Goal: Information Seeking & Learning: Learn about a topic

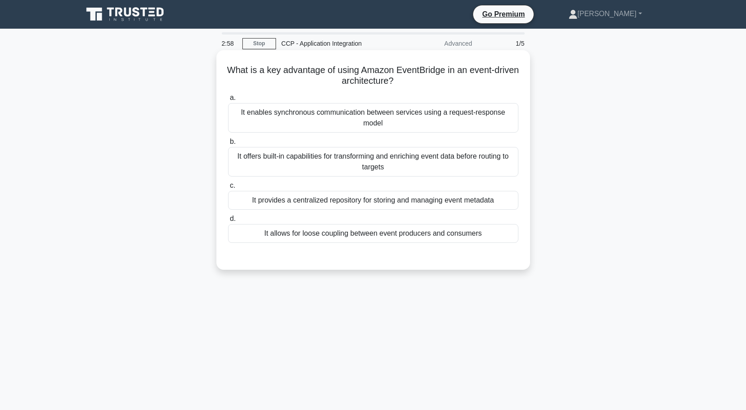
click at [483, 101] on label "a. It enables synchronous communication between services using a request-respon…" at bounding box center [373, 112] width 291 height 40
click at [228, 101] on input "a. It enables synchronous communication between services using a request-respon…" at bounding box center [228, 98] width 0 height 6
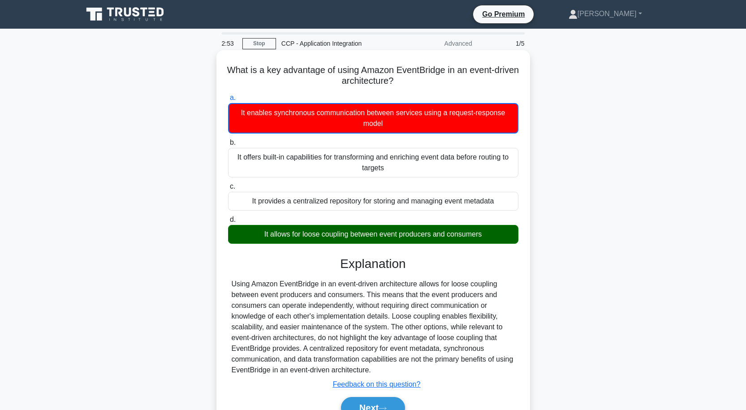
click at [420, 236] on div "It allows for loose coupling between event producers and consumers" at bounding box center [373, 234] width 291 height 19
click at [228, 223] on input "d. It allows for loose coupling between event producers and consumers" at bounding box center [228, 220] width 0 height 6
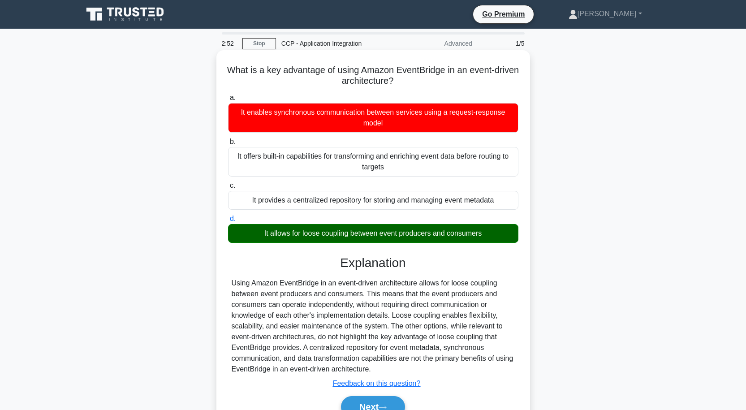
click at [416, 156] on div "It offers built-in capabilities for transforming and enriching event data befor…" at bounding box center [373, 162] width 291 height 30
click at [228, 145] on input "b. It offers built-in capabilities for transforming and enriching event data be…" at bounding box center [228, 142] width 0 height 6
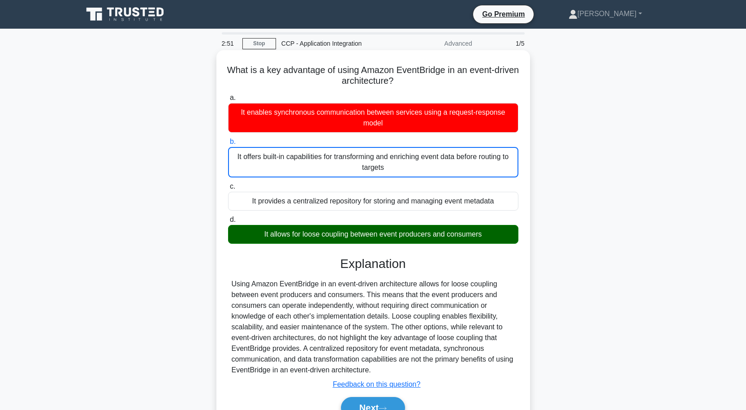
click at [418, 125] on div "It enables synchronous communication between services using a request-response …" at bounding box center [373, 118] width 291 height 30
click at [228, 101] on input "a. It enables synchronous communication between services using a request-respon…" at bounding box center [228, 98] width 0 height 6
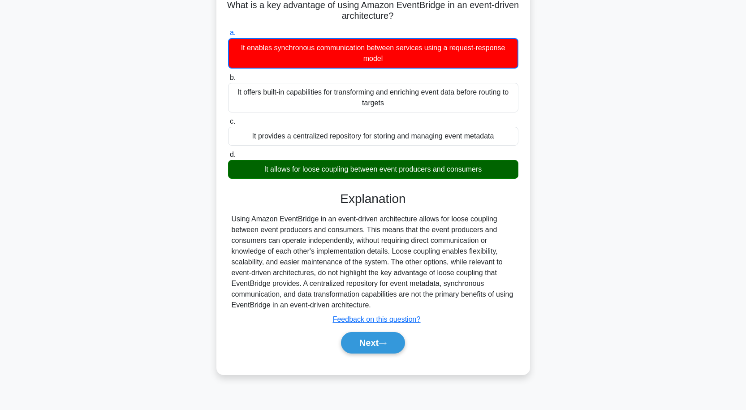
scroll to position [74, 0]
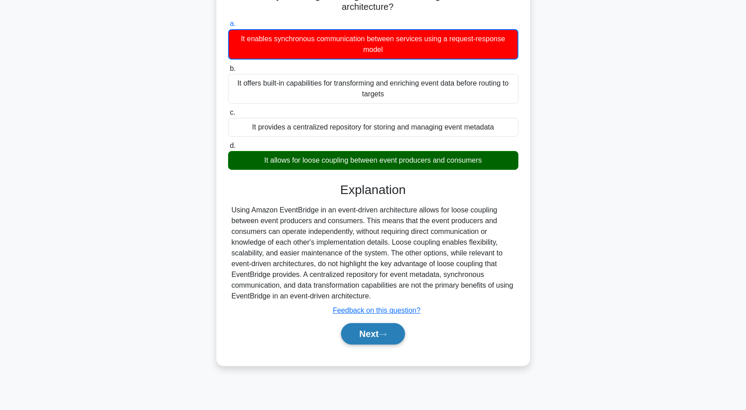
drag, startPoint x: 386, startPoint y: 326, endPoint x: 392, endPoint y: 325, distance: 5.5
click at [388, 326] on button "Next" at bounding box center [373, 334] width 64 height 22
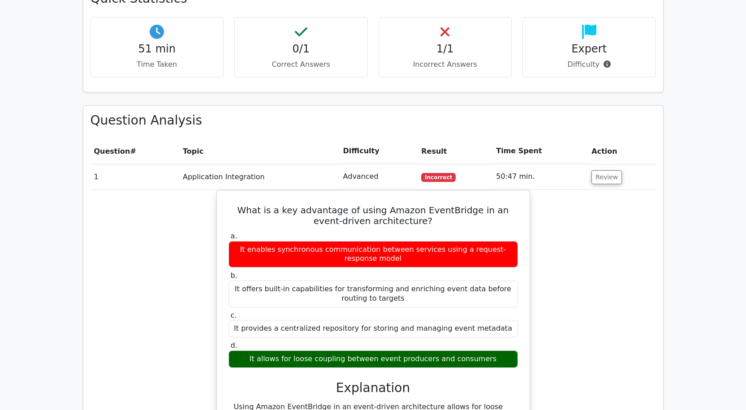
scroll to position [538, 0]
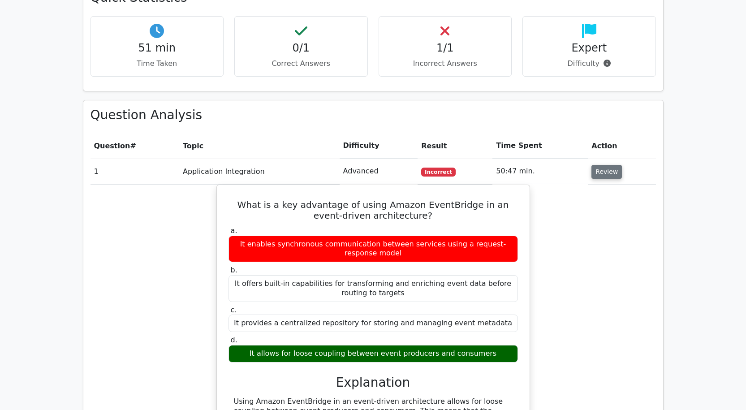
click at [596, 165] on button "Review" at bounding box center [607, 172] width 30 height 14
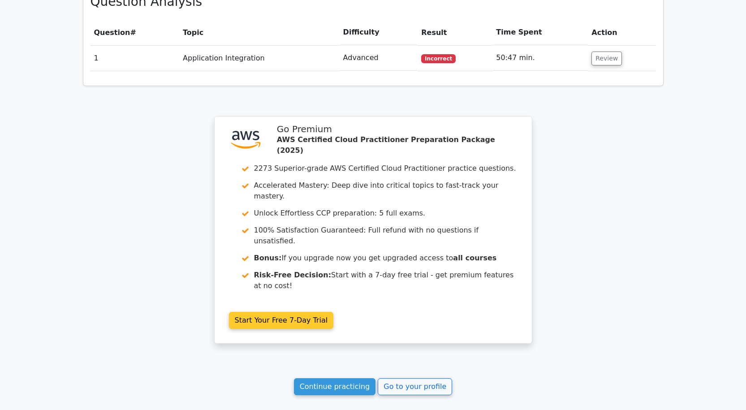
scroll to position [695, 0]
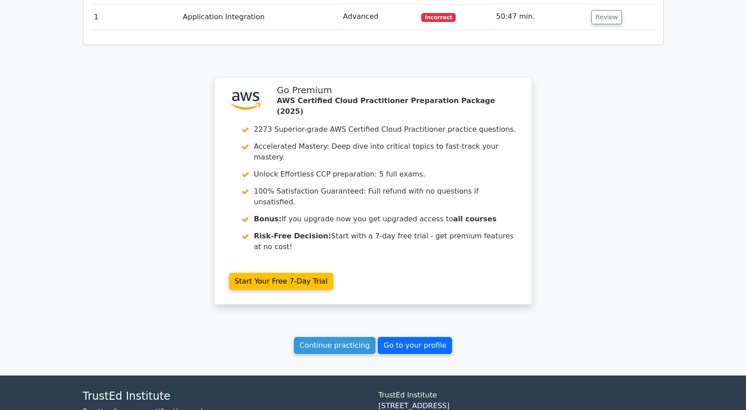
click at [392, 337] on link "Go to your profile" at bounding box center [415, 345] width 74 height 17
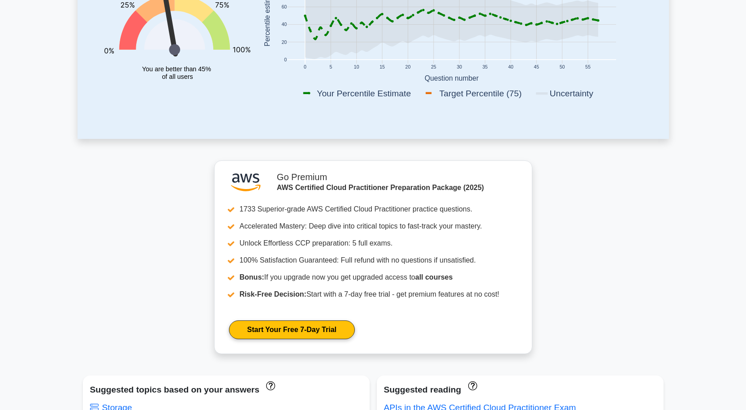
scroll to position [134, 0]
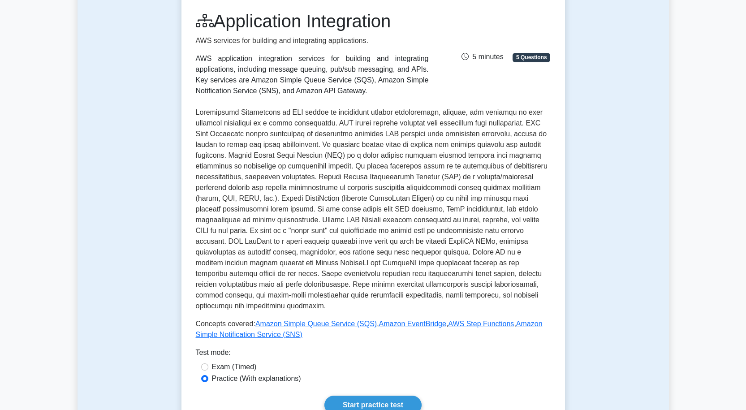
scroll to position [90, 0]
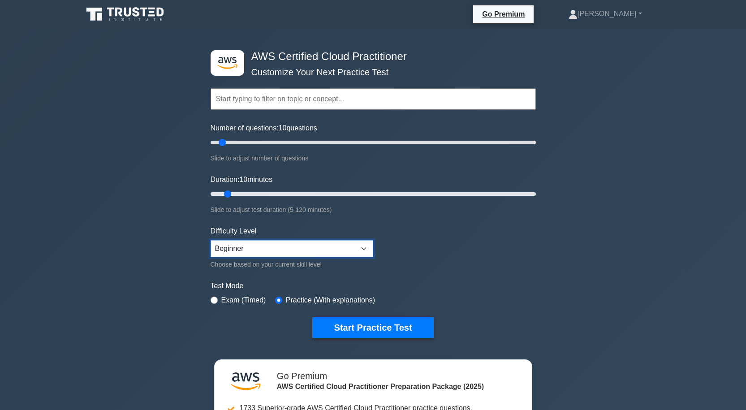
click at [363, 245] on select "Beginner Intermediate Expert" at bounding box center [292, 248] width 163 height 17
click at [386, 224] on form "Topics Technologies and concepts Analytics Application Integration Business App…" at bounding box center [373, 199] width 325 height 277
drag, startPoint x: 220, startPoint y: 141, endPoint x: 232, endPoint y: 145, distance: 12.8
click at [232, 145] on input "Number of questions: 15 questions" at bounding box center [373, 142] width 325 height 11
drag, startPoint x: 227, startPoint y: 193, endPoint x: 228, endPoint y: 183, distance: 10.3
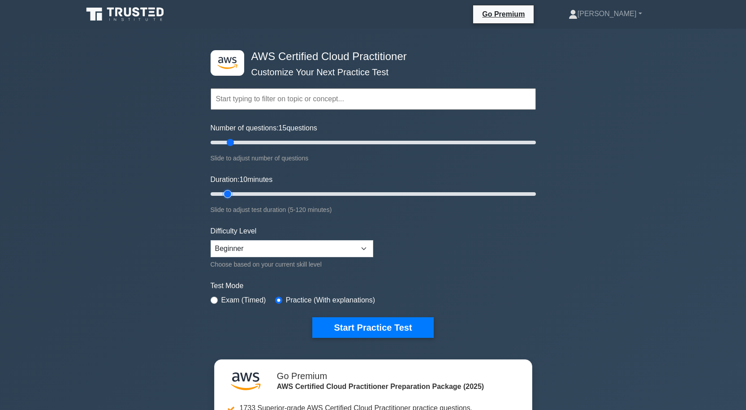
click at [227, 192] on input "Duration: 10 minutes" at bounding box center [373, 194] width 325 height 11
drag, startPoint x: 231, startPoint y: 142, endPoint x: 226, endPoint y: 144, distance: 5.4
type input "10"
click at [226, 144] on input "Number of questions: 10 questions" at bounding box center [373, 142] width 325 height 11
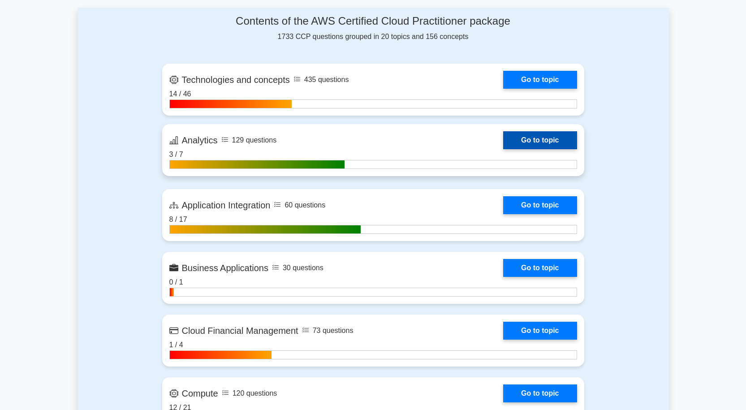
scroll to position [583, 0]
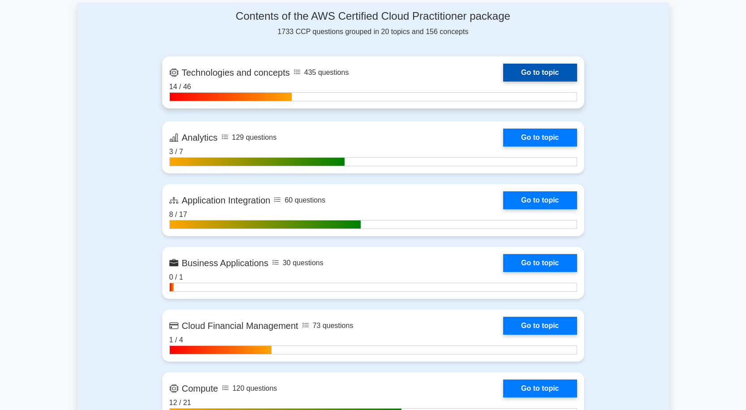
click at [528, 64] on link "Go to topic" at bounding box center [540, 73] width 74 height 18
click at [527, 64] on link "Go to topic" at bounding box center [540, 73] width 74 height 18
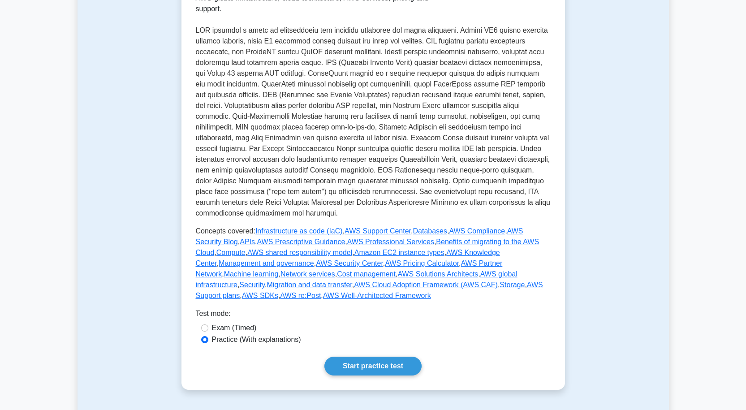
scroll to position [430, 0]
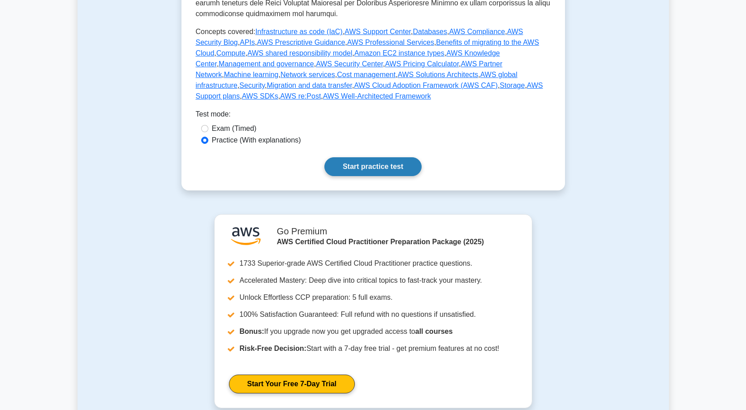
click at [387, 157] on link "Start practice test" at bounding box center [373, 166] width 97 height 19
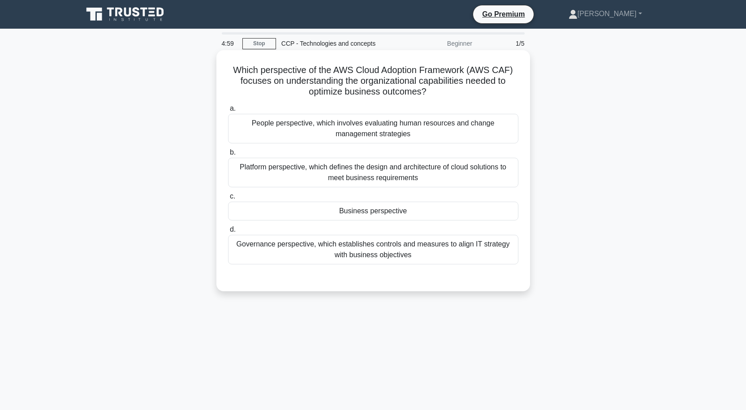
click at [330, 218] on div "Business perspective" at bounding box center [373, 211] width 291 height 19
click at [228, 199] on input "c. Business perspective" at bounding box center [228, 197] width 0 height 6
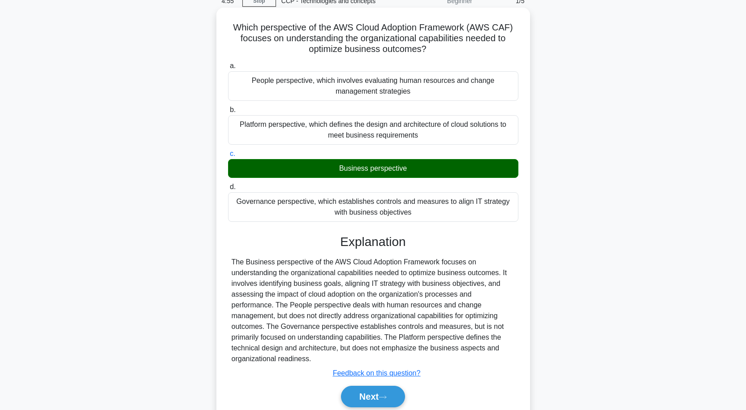
scroll to position [74, 0]
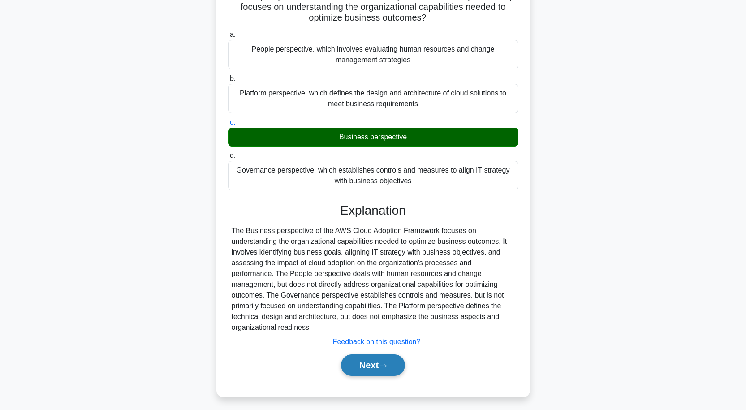
click at [385, 355] on button "Next" at bounding box center [373, 366] width 64 height 22
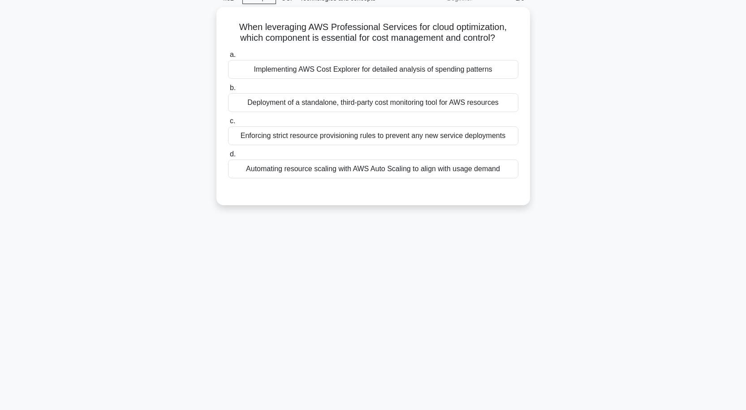
scroll to position [29, 0]
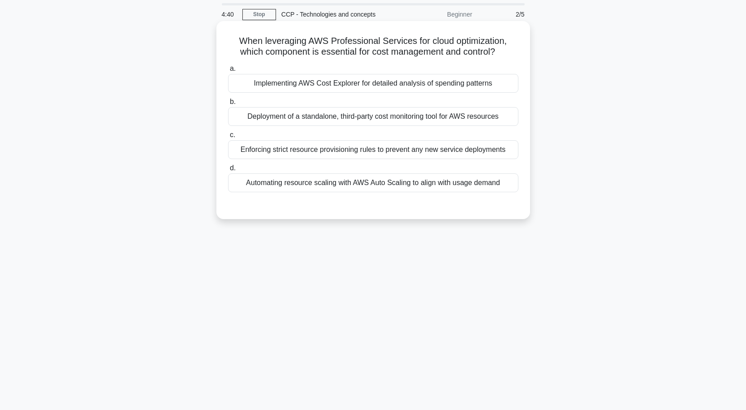
click at [324, 86] on div "Implementing AWS Cost Explorer for detailed analysis of spending patterns" at bounding box center [373, 83] width 291 height 19
click at [228, 72] on input "a. Implementing AWS Cost Explorer for detailed analysis of spending patterns" at bounding box center [228, 69] width 0 height 6
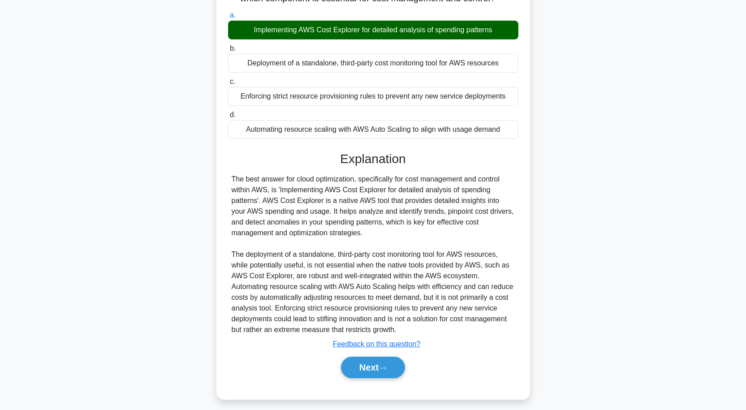
scroll to position [89, 0]
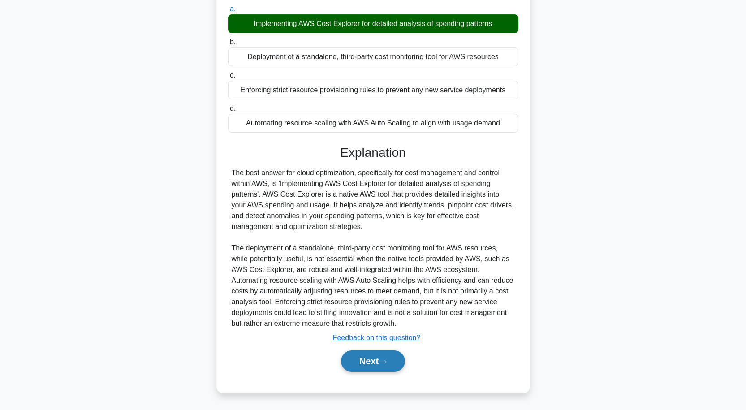
click at [380, 357] on button "Next" at bounding box center [373, 362] width 64 height 22
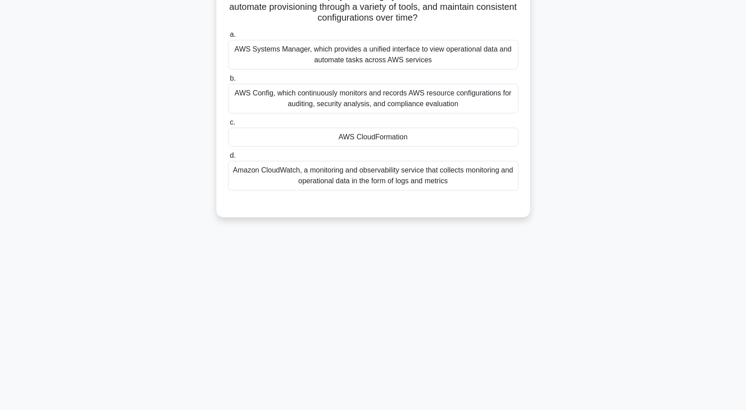
click at [382, 138] on div "AWS CloudFormation" at bounding box center [373, 137] width 291 height 19
click at [228, 126] on input "c. AWS CloudFormation" at bounding box center [228, 123] width 0 height 6
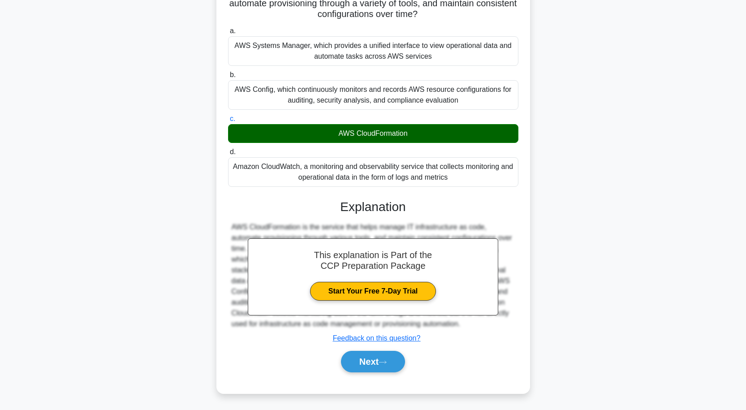
scroll to position [78, 0]
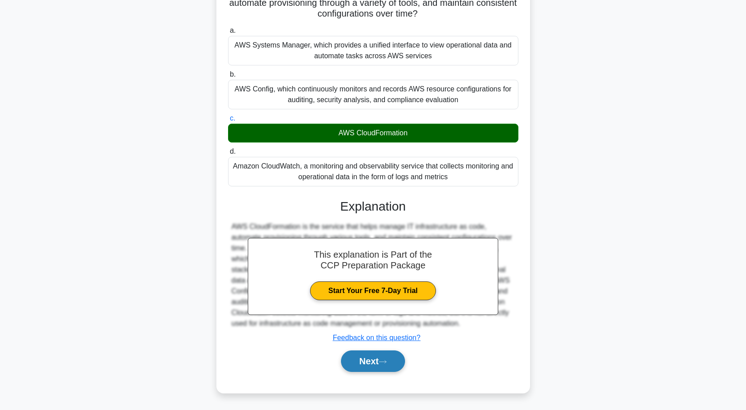
click at [394, 360] on button "Next" at bounding box center [373, 362] width 64 height 22
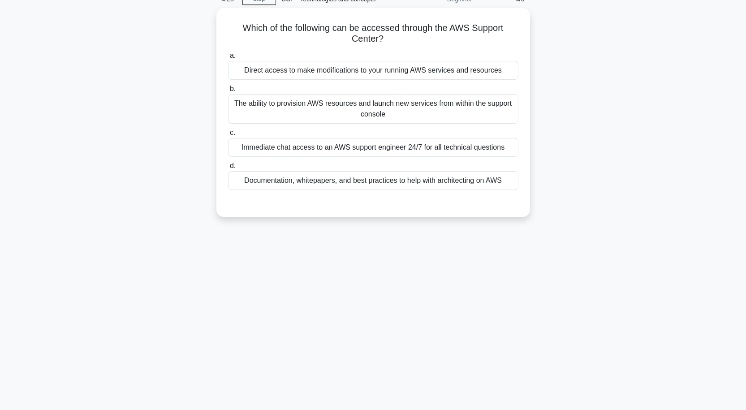
scroll to position [0, 0]
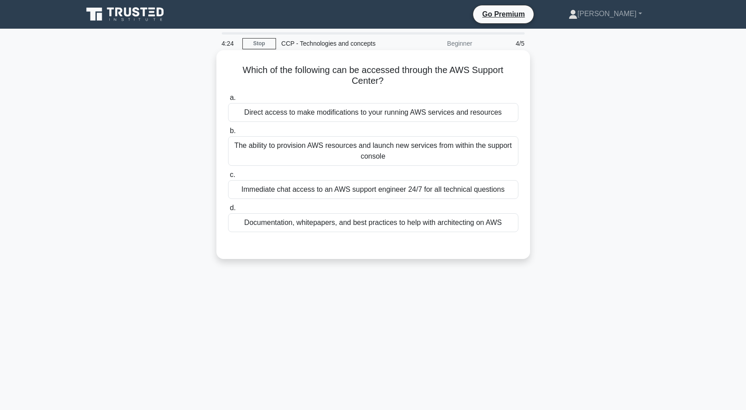
click at [433, 115] on div "Direct access to make modifications to your running AWS services and resources" at bounding box center [373, 112] width 291 height 19
click at [228, 101] on input "a. Direct access to make modifications to your running AWS services and resourc…" at bounding box center [228, 98] width 0 height 6
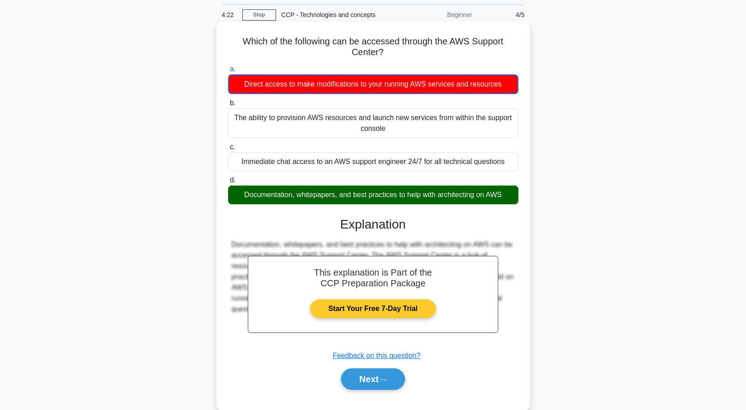
scroll to position [45, 0]
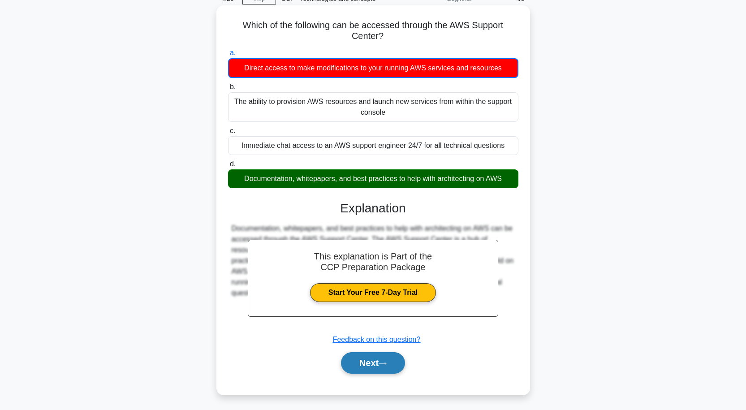
click at [381, 369] on button "Next" at bounding box center [373, 363] width 64 height 22
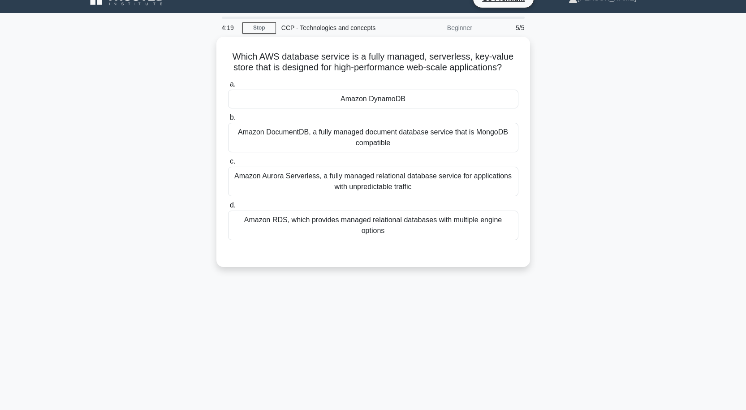
scroll to position [0, 0]
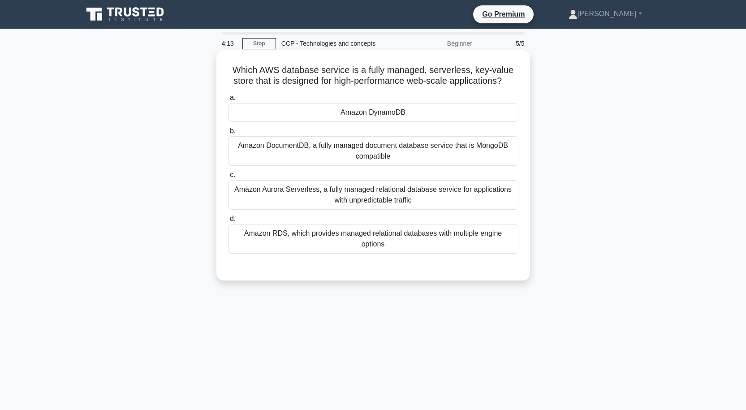
click at [410, 111] on div "Amazon DynamoDB" at bounding box center [373, 112] width 291 height 19
click at [228, 101] on input "a. Amazon DynamoDB" at bounding box center [228, 98] width 0 height 6
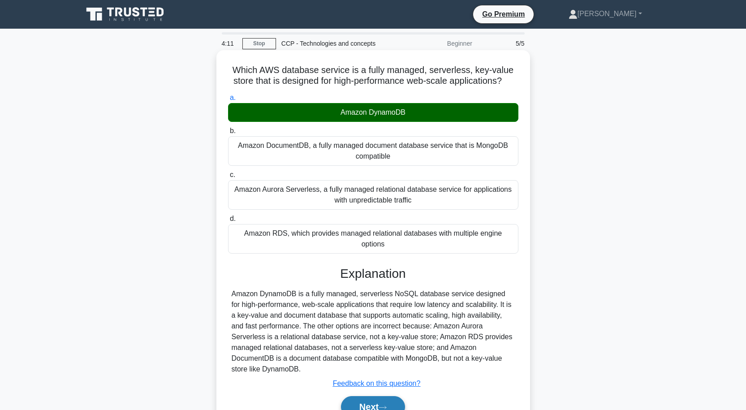
click at [394, 396] on button "Next" at bounding box center [373, 407] width 64 height 22
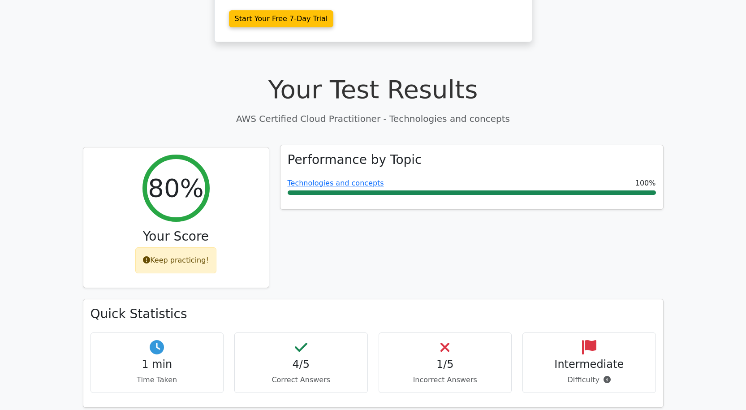
scroll to position [45, 0]
